Goal: Information Seeking & Learning: Learn about a topic

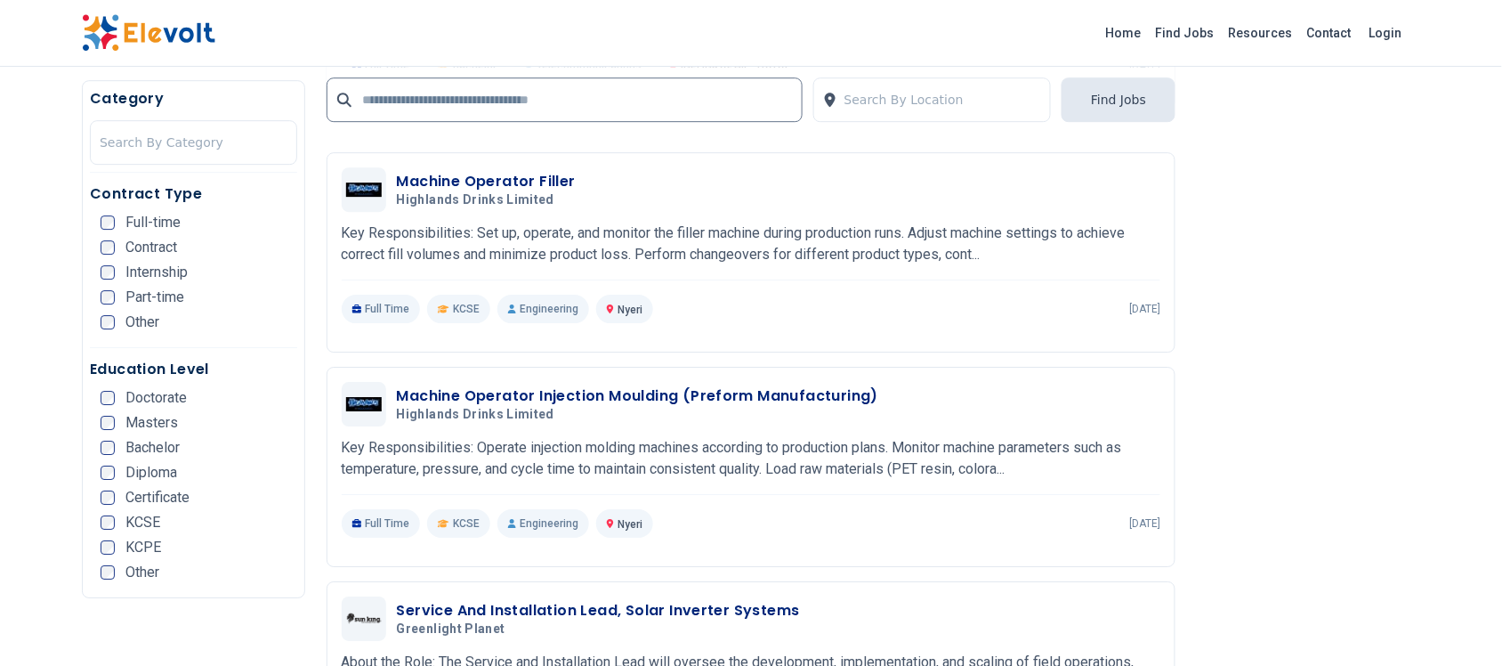
scroll to position [1557, 0]
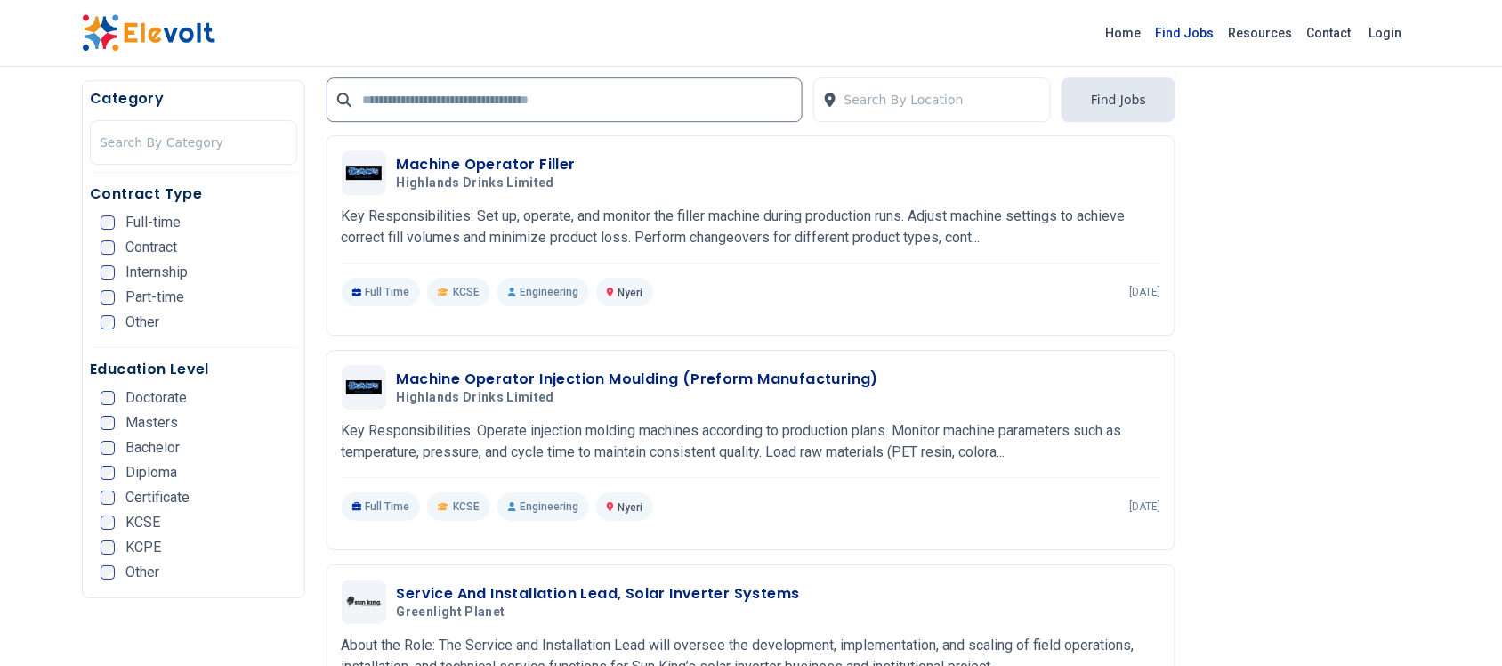
click at [961, 27] on link "Find Jobs" at bounding box center [1185, 33] width 73 height 28
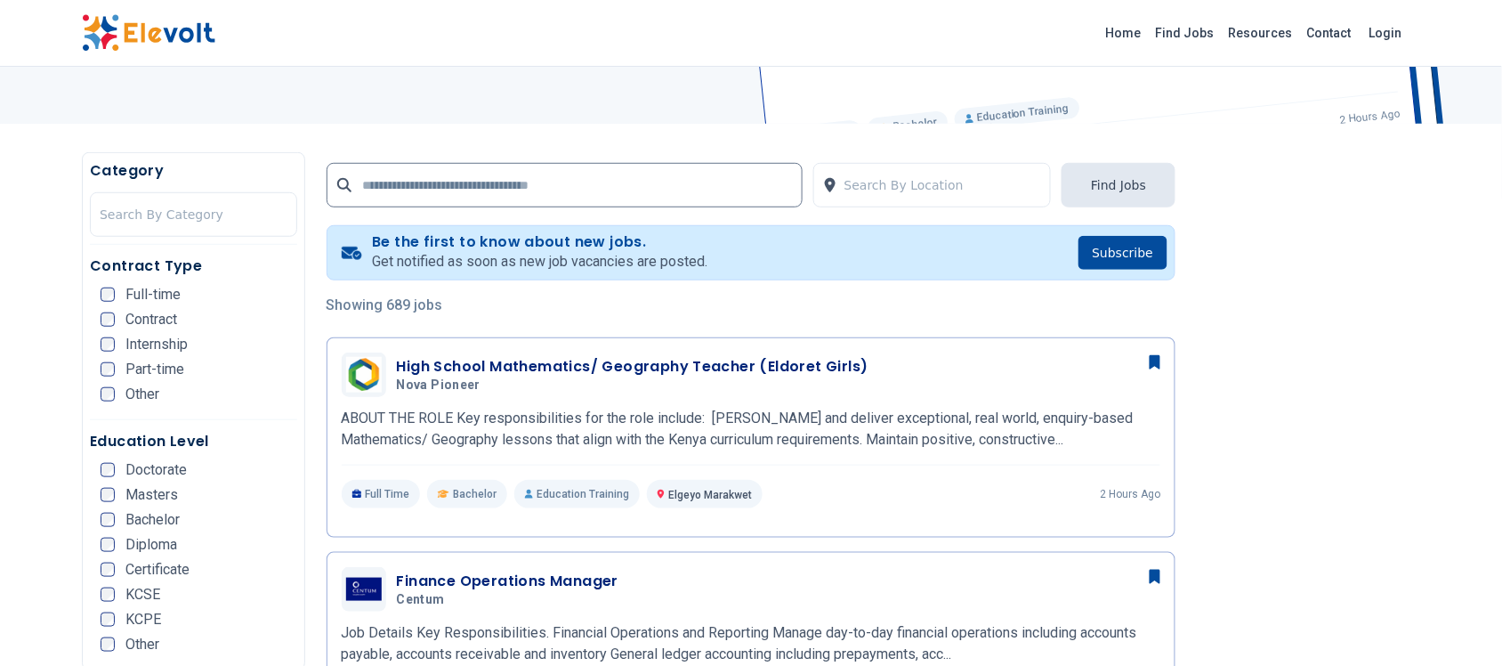
scroll to position [116, 0]
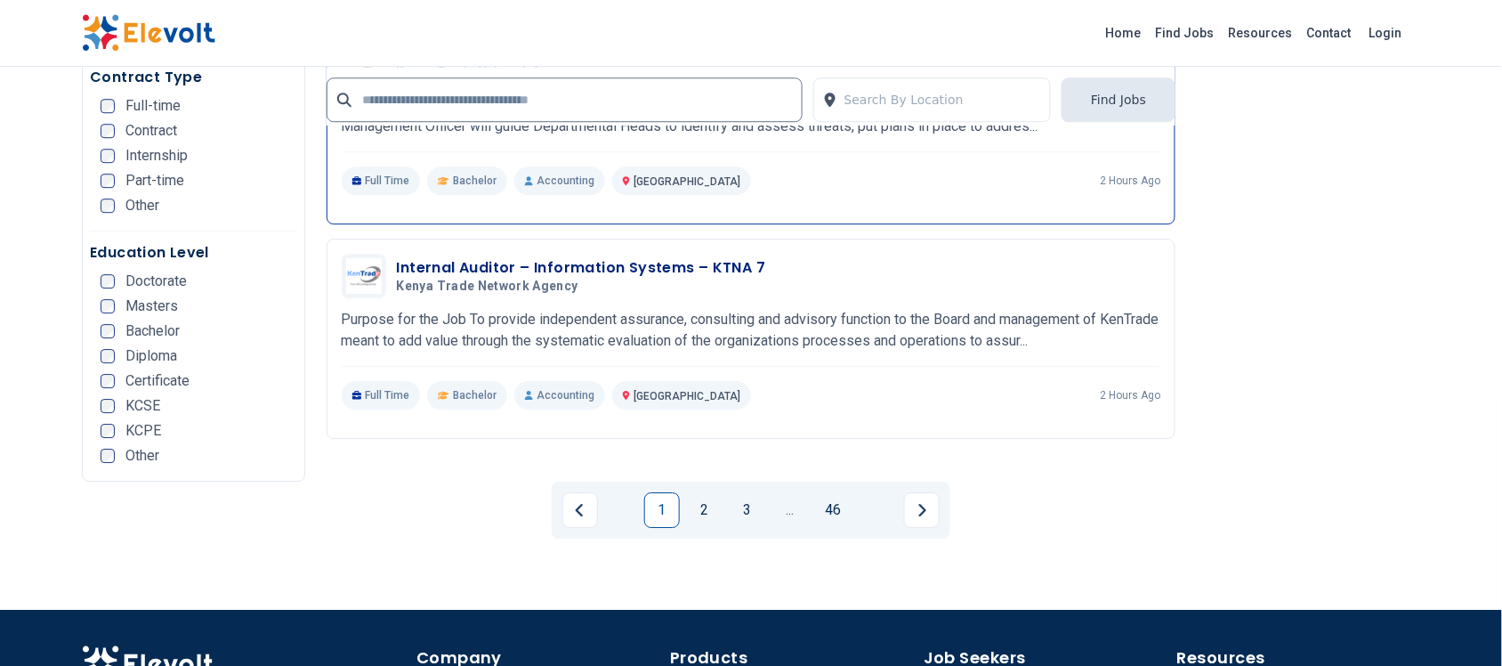
scroll to position [3636, 0]
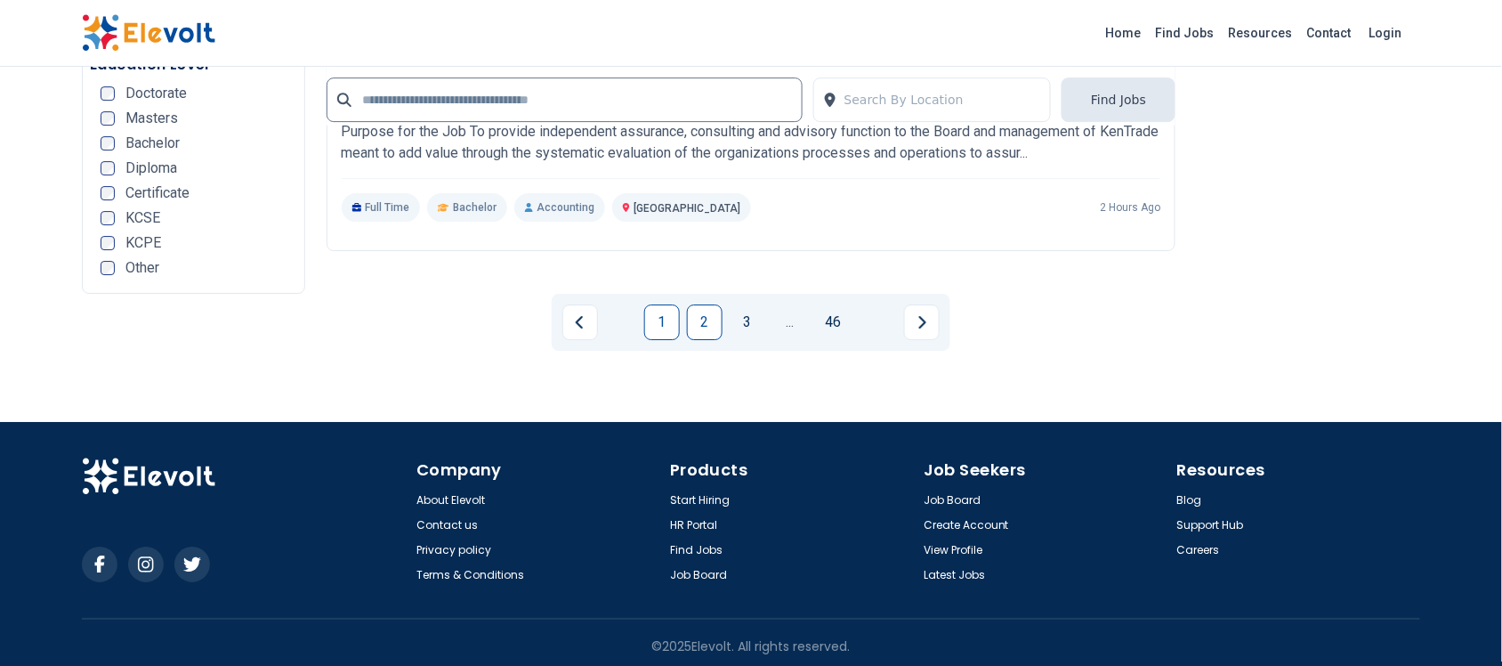
click at [713, 316] on link "2" at bounding box center [705, 322] width 36 height 36
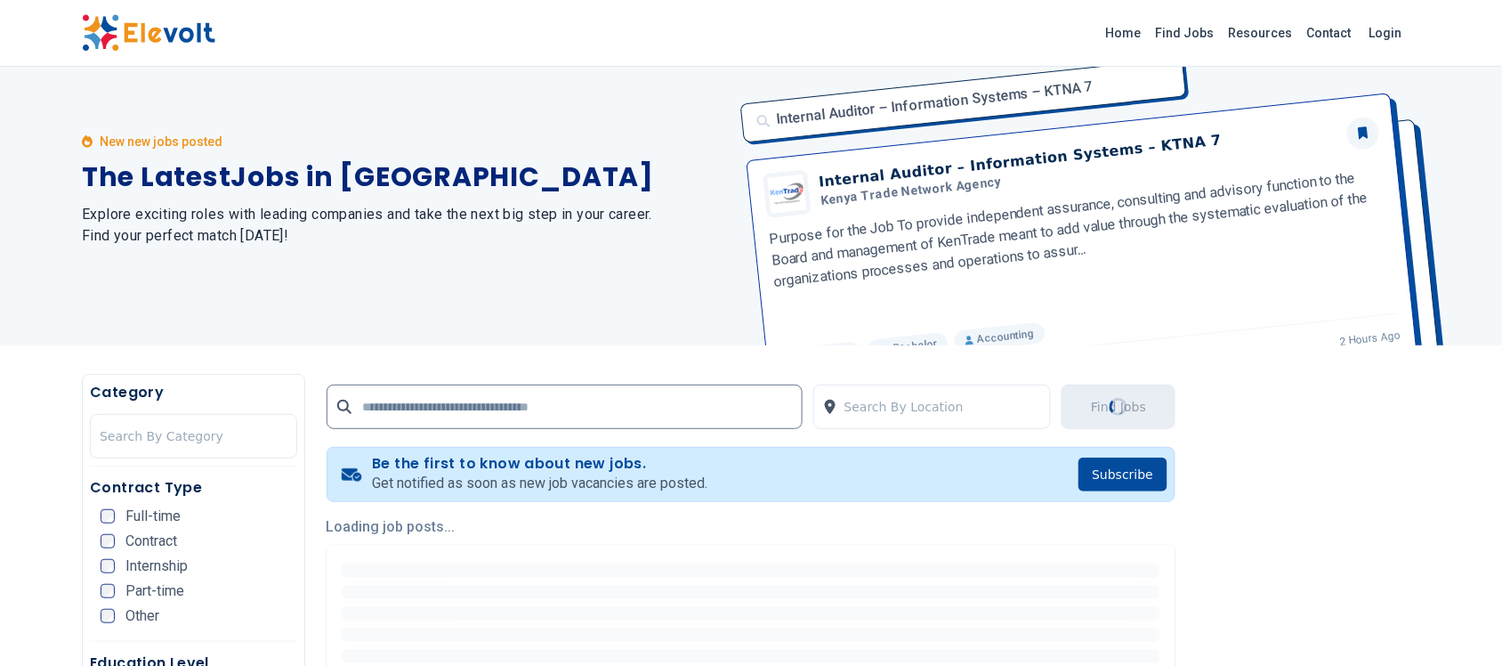
scroll to position [0, 0]
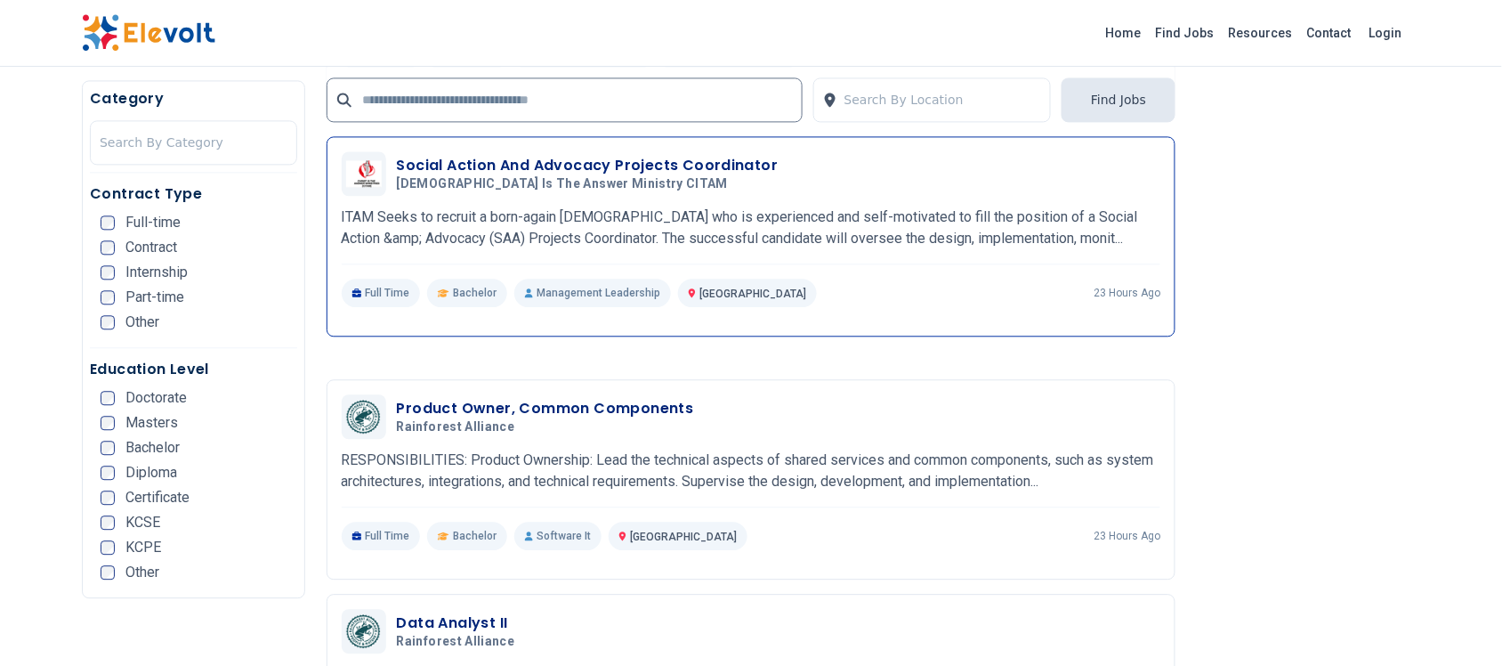
scroll to position [3337, 0]
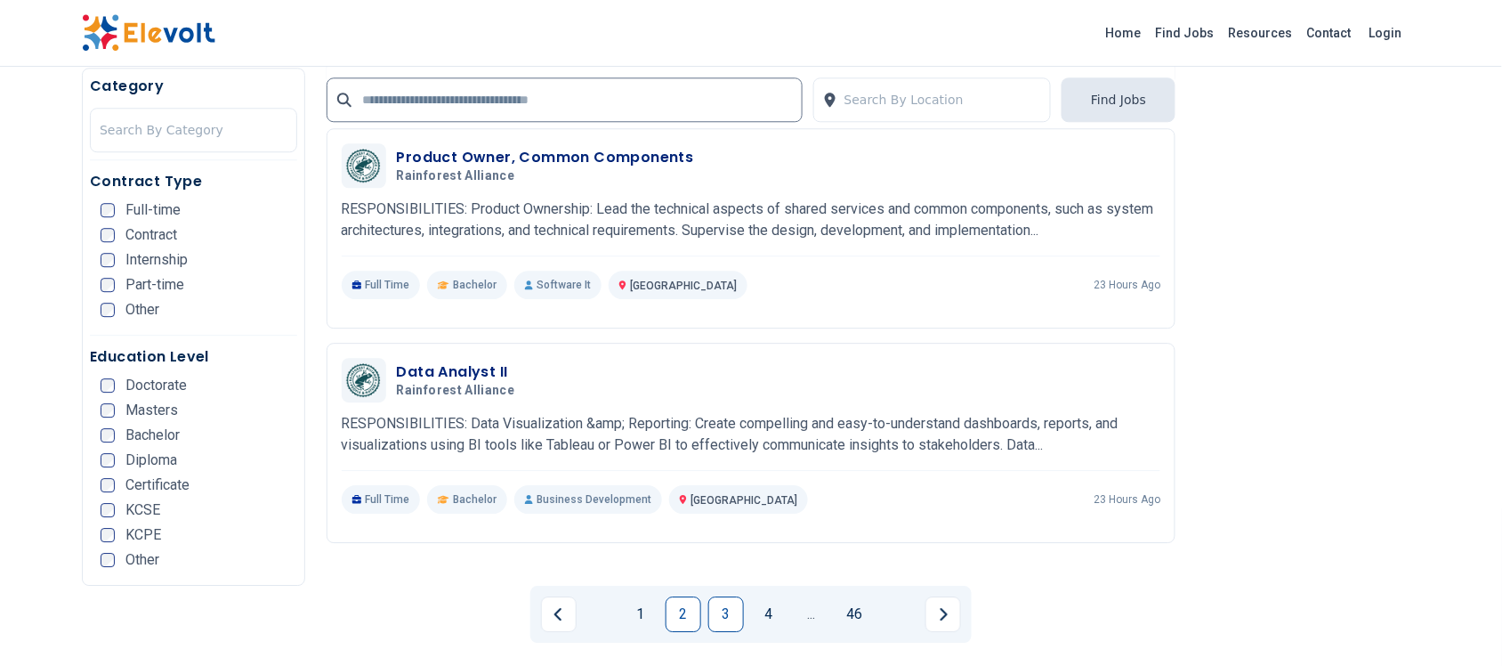
click at [732, 610] on link "3" at bounding box center [726, 614] width 36 height 36
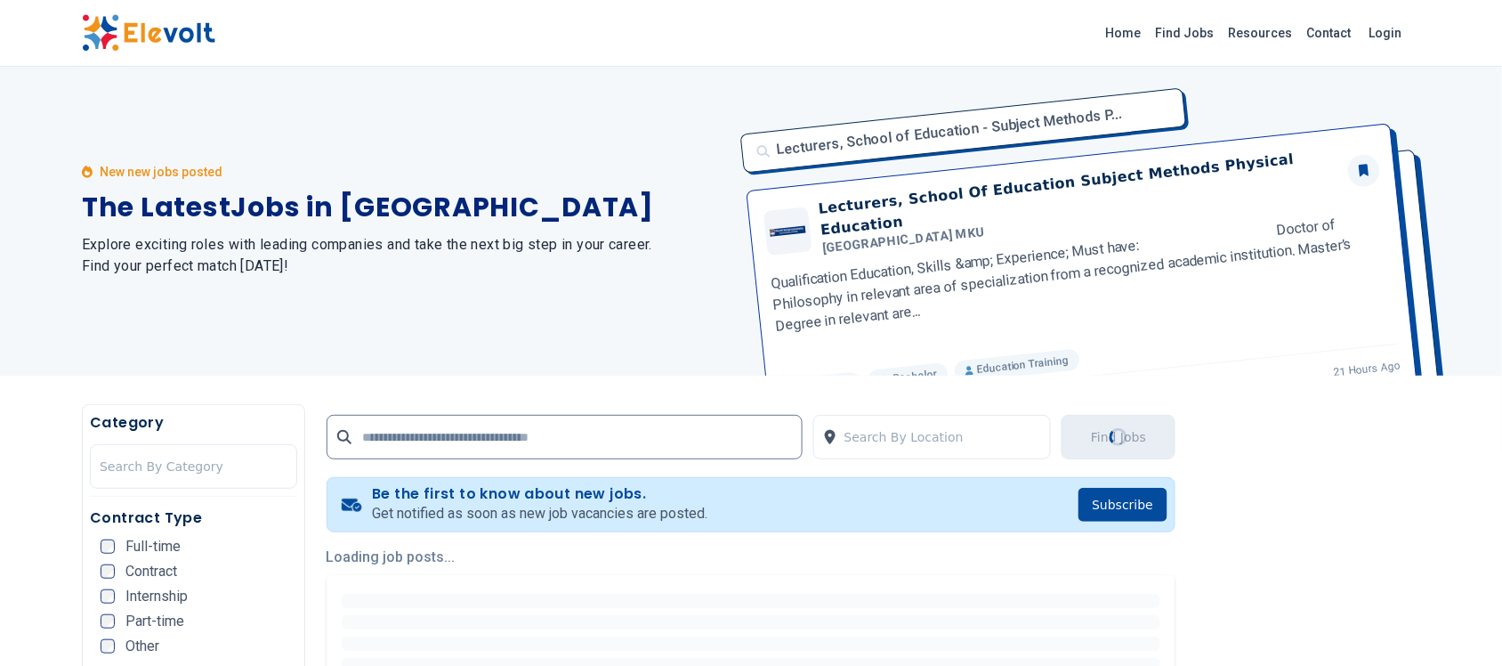
scroll to position [0, 0]
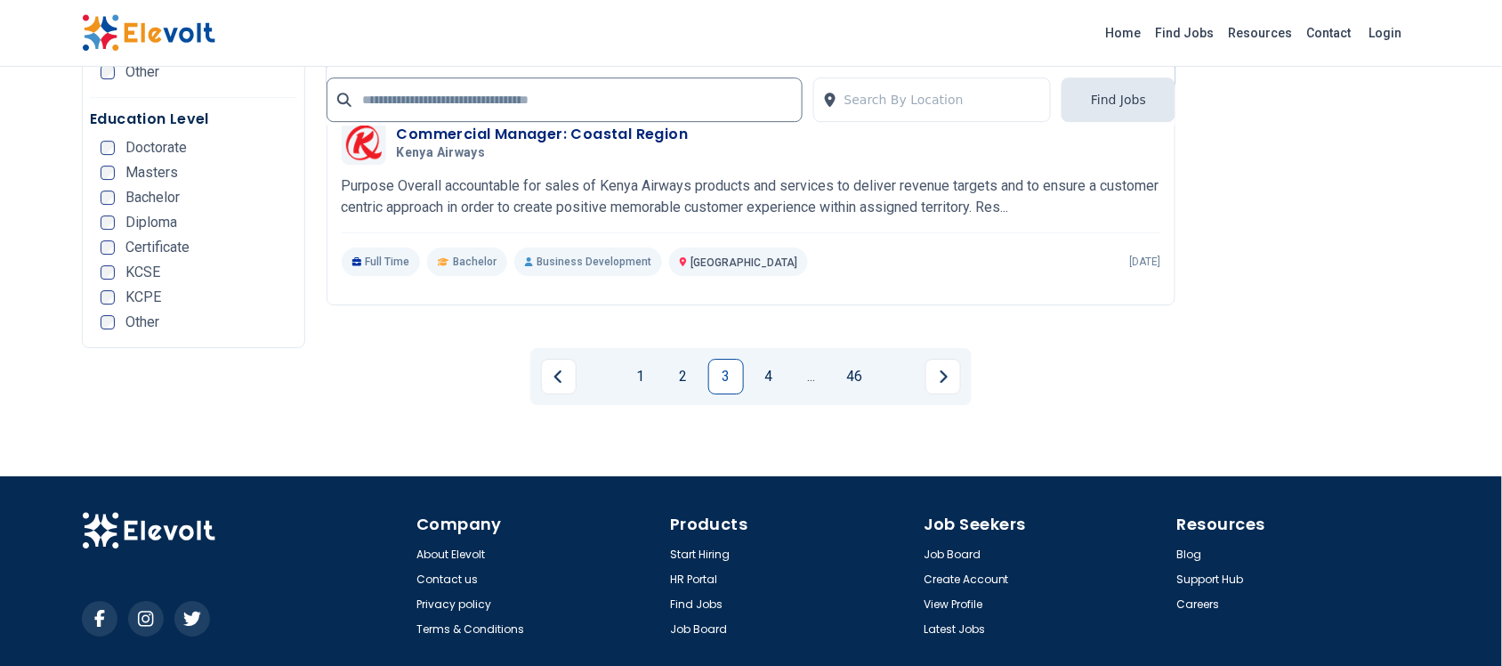
scroll to position [3644, 0]
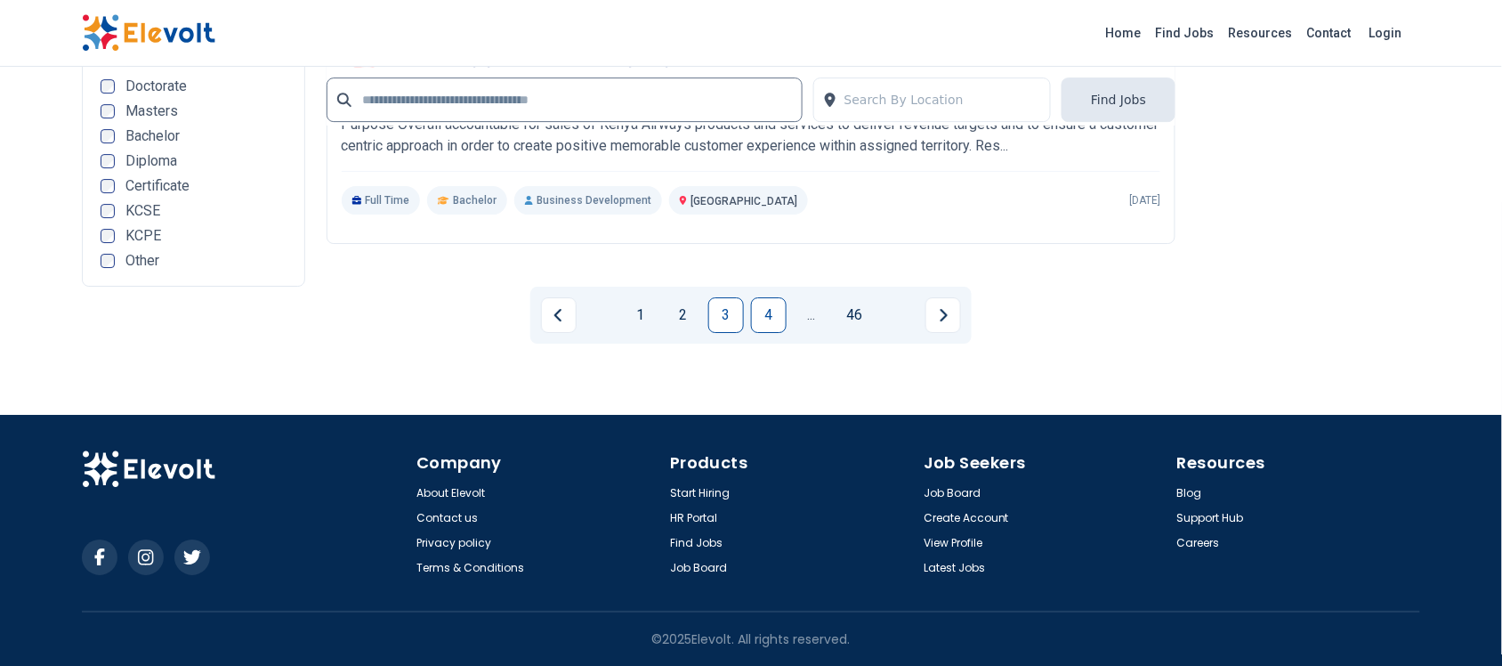
click at [785, 321] on link "4" at bounding box center [769, 315] width 36 height 36
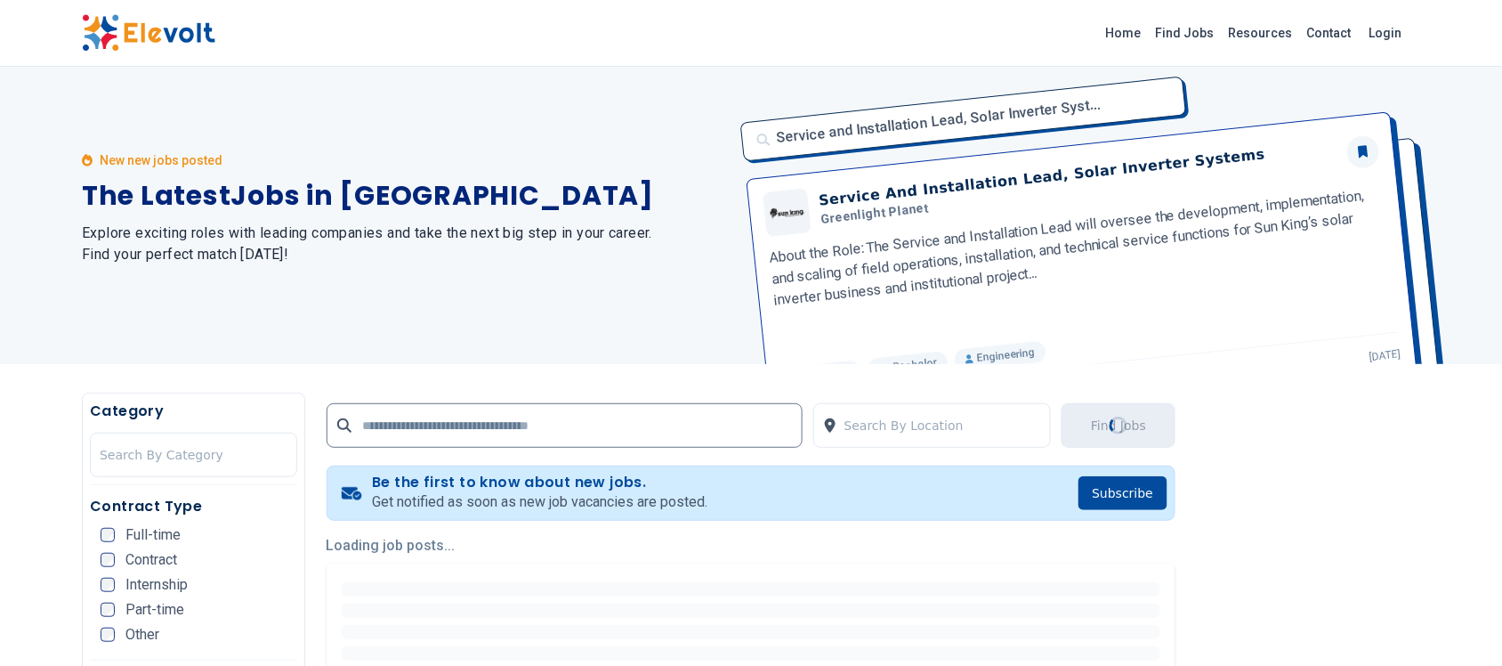
scroll to position [0, 0]
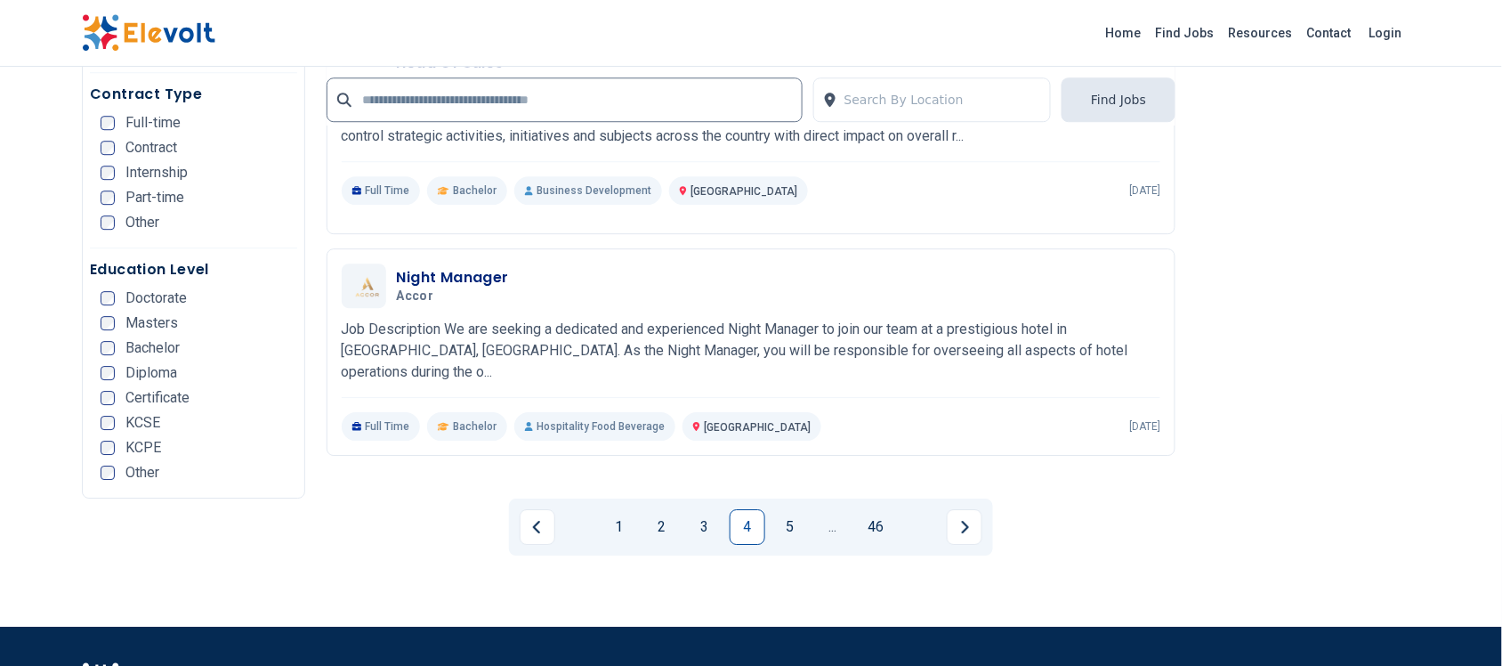
scroll to position [3636, 0]
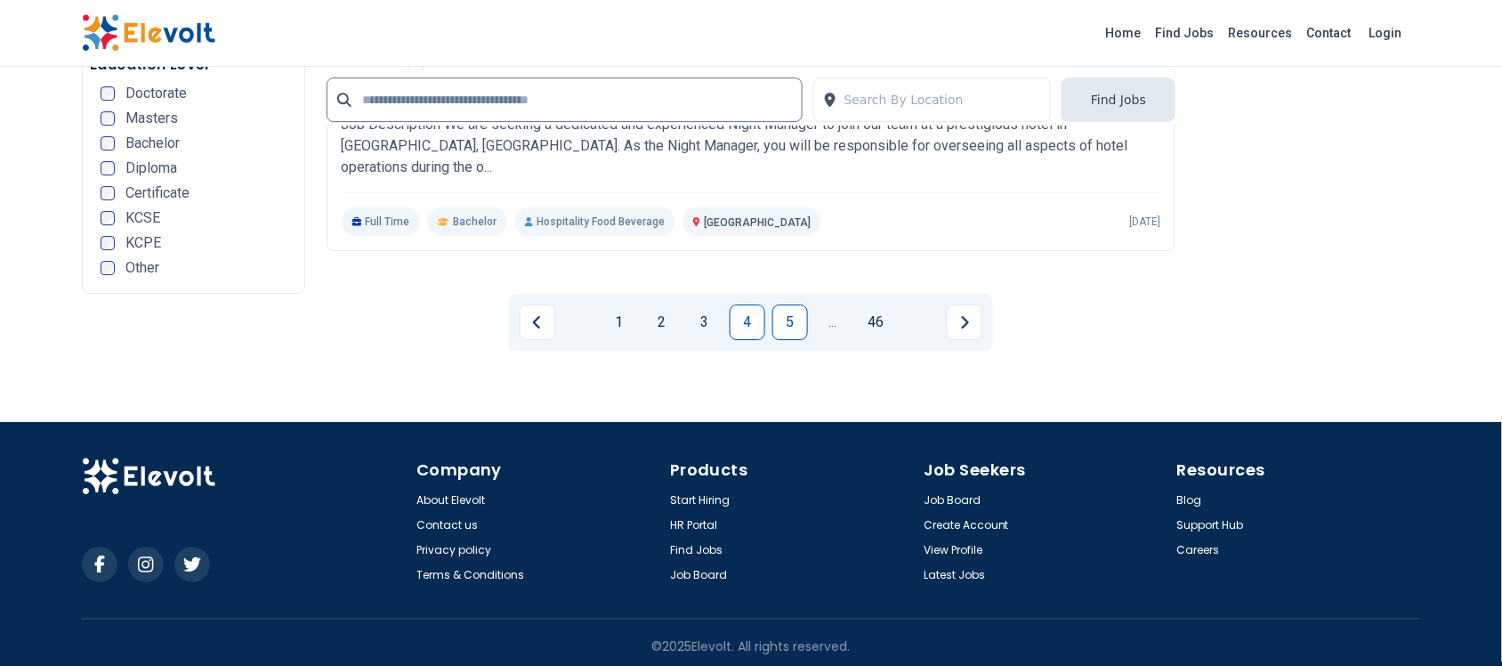
click at [788, 320] on link "5" at bounding box center [790, 322] width 36 height 36
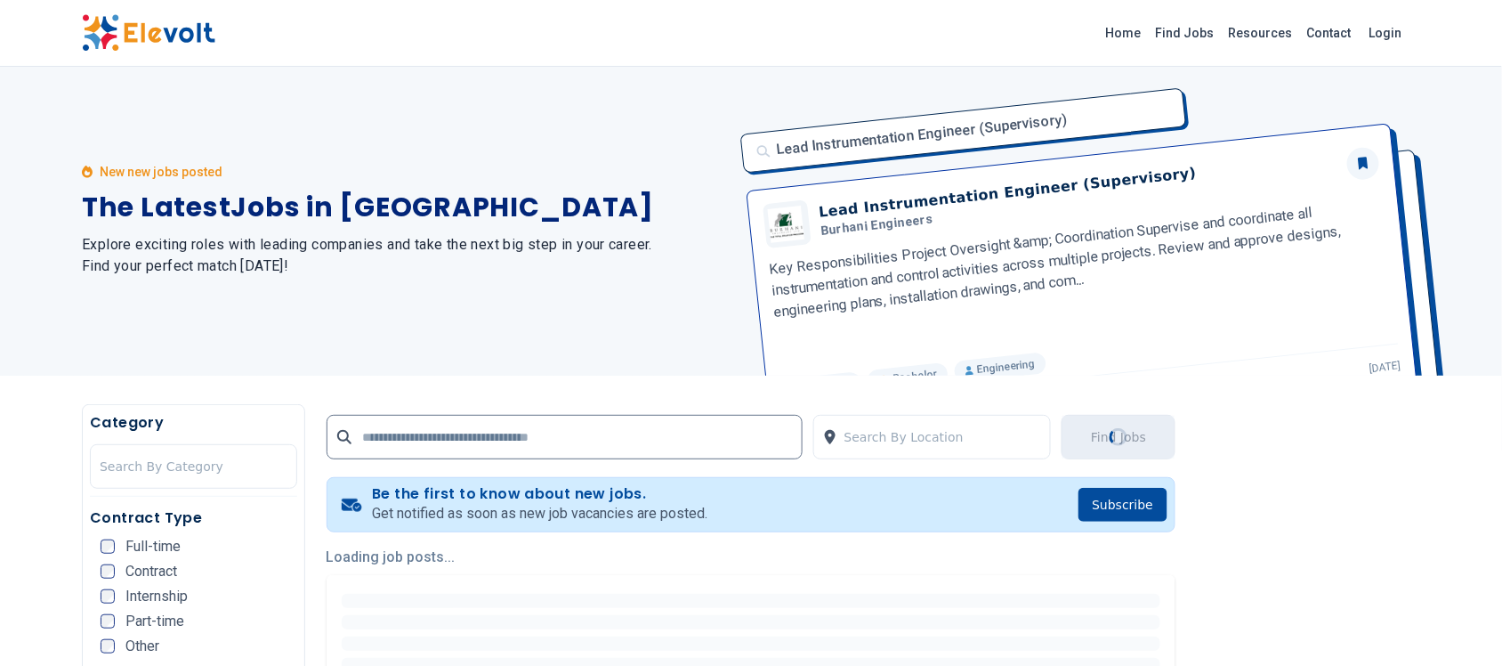
scroll to position [0, 0]
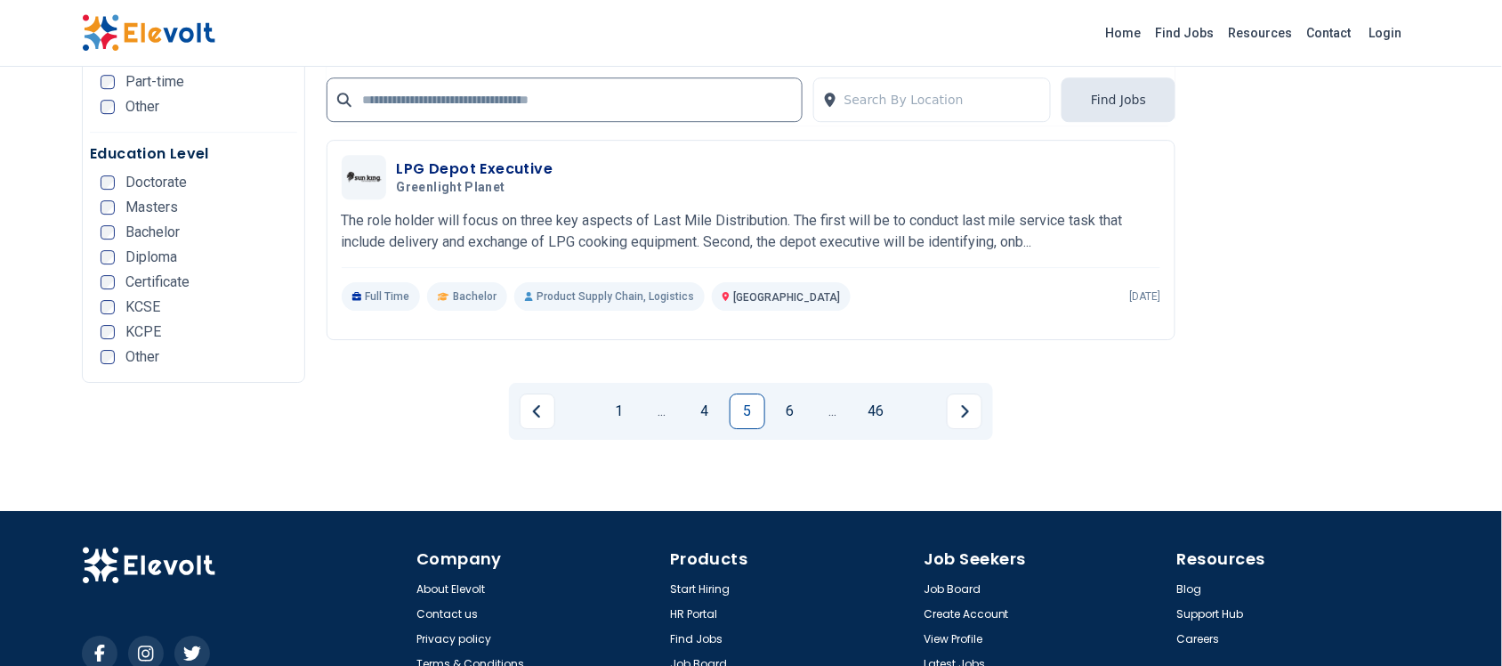
scroll to position [3636, 0]
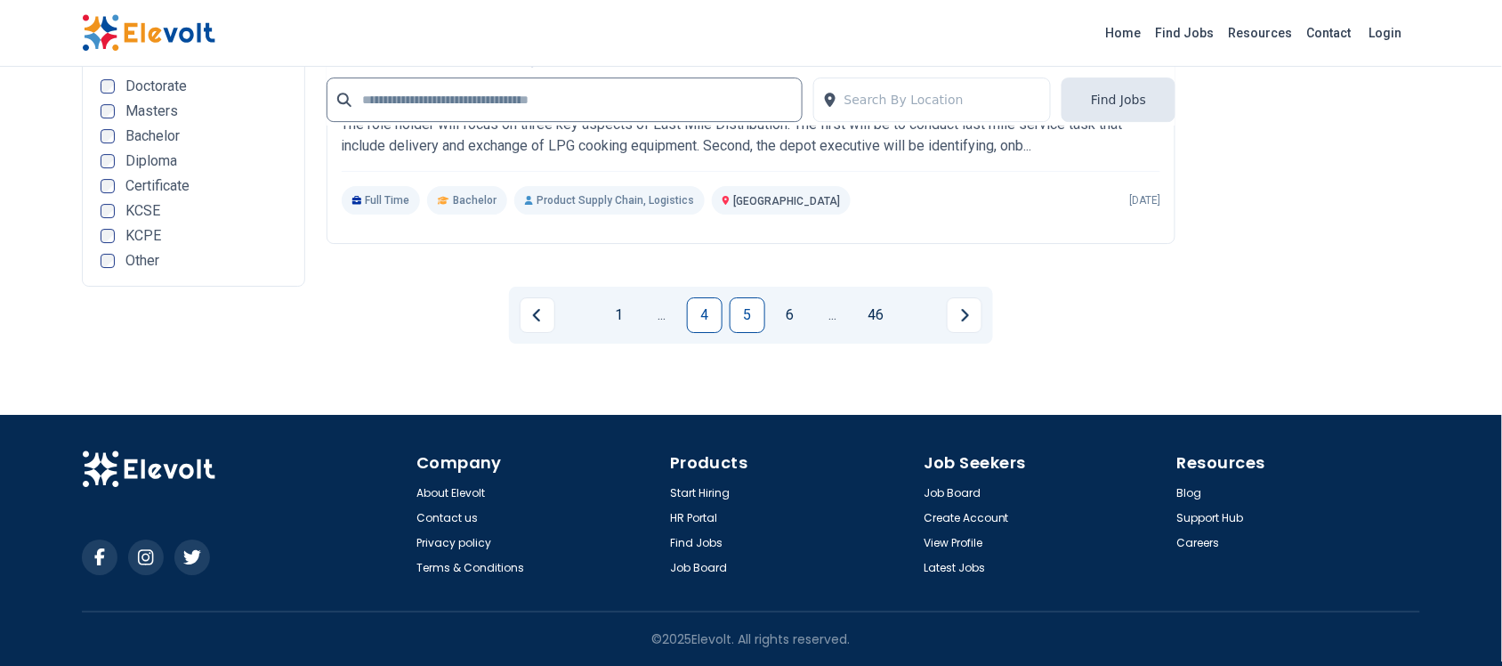
click at [710, 321] on link "4" at bounding box center [705, 315] width 36 height 36
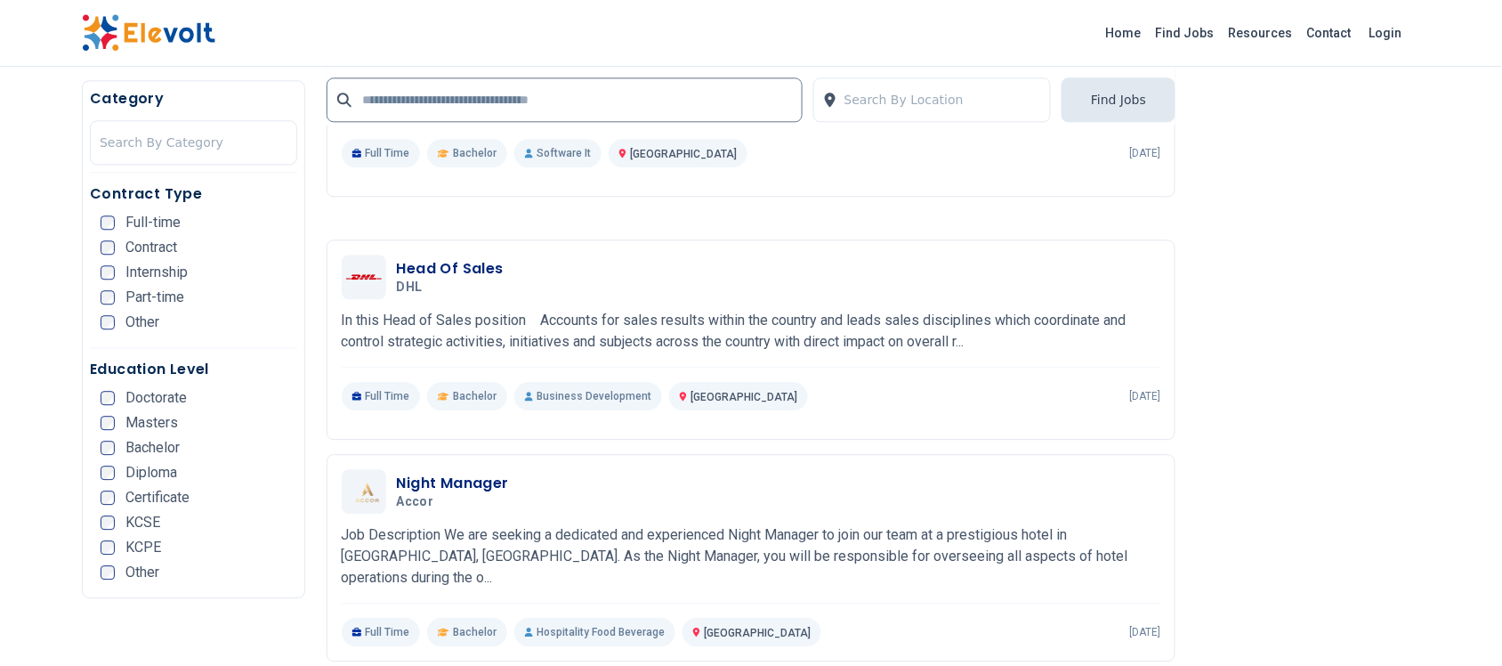
scroll to position [3636, 0]
